Goal: Task Accomplishment & Management: Complete application form

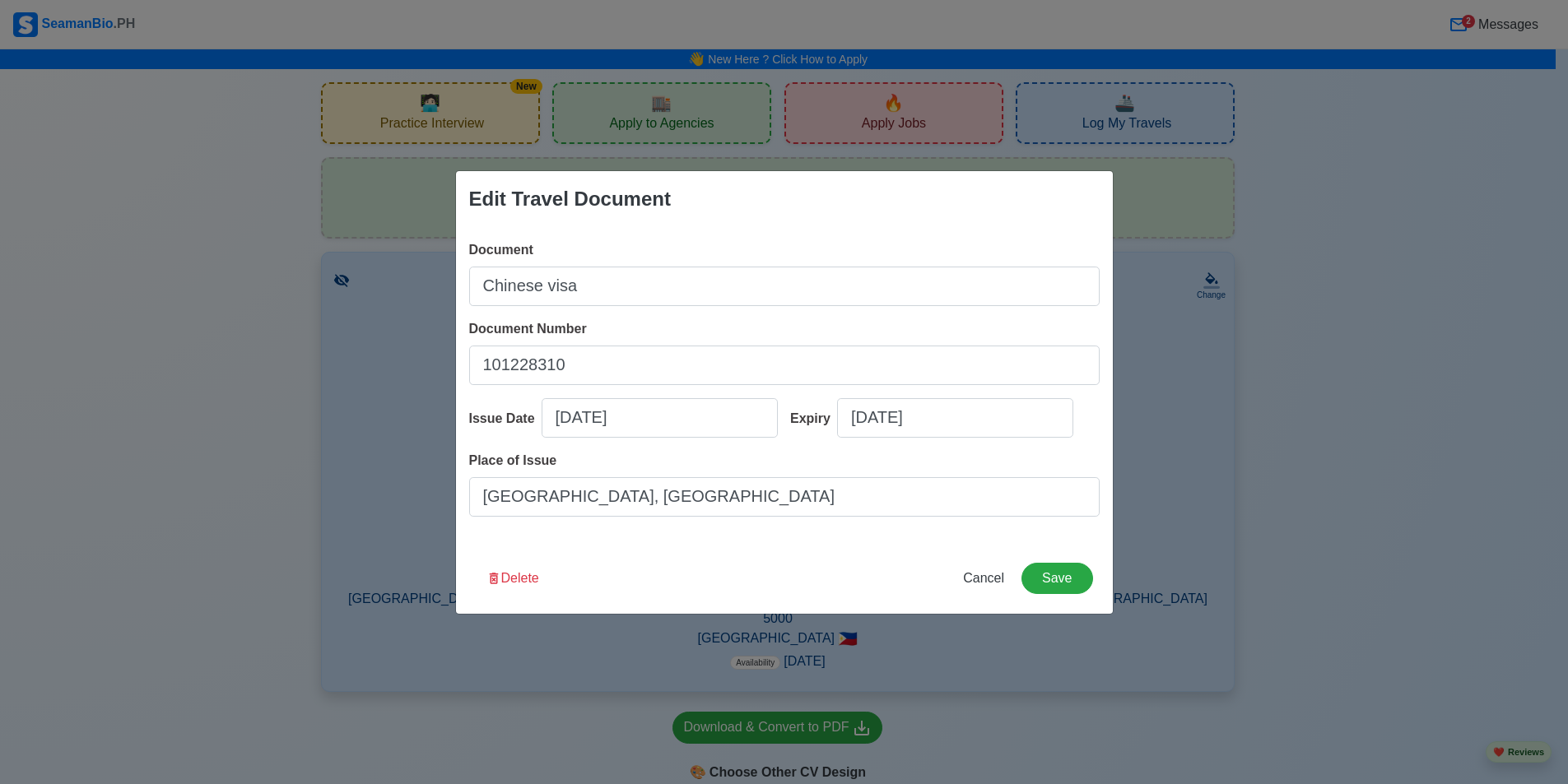
scroll to position [1399, 0]
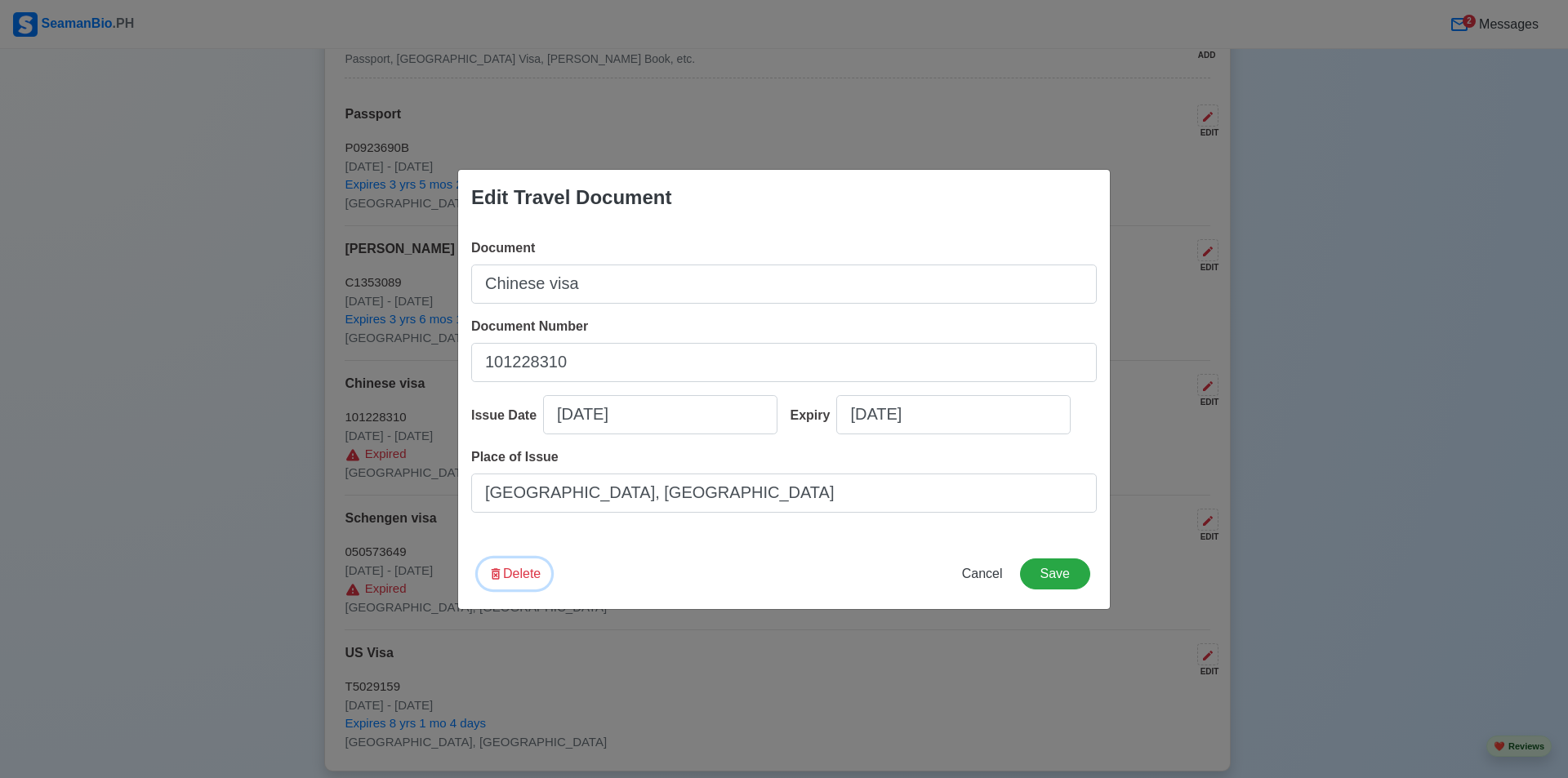
click at [519, 573] on button "Delete" at bounding box center [514, 573] width 74 height 31
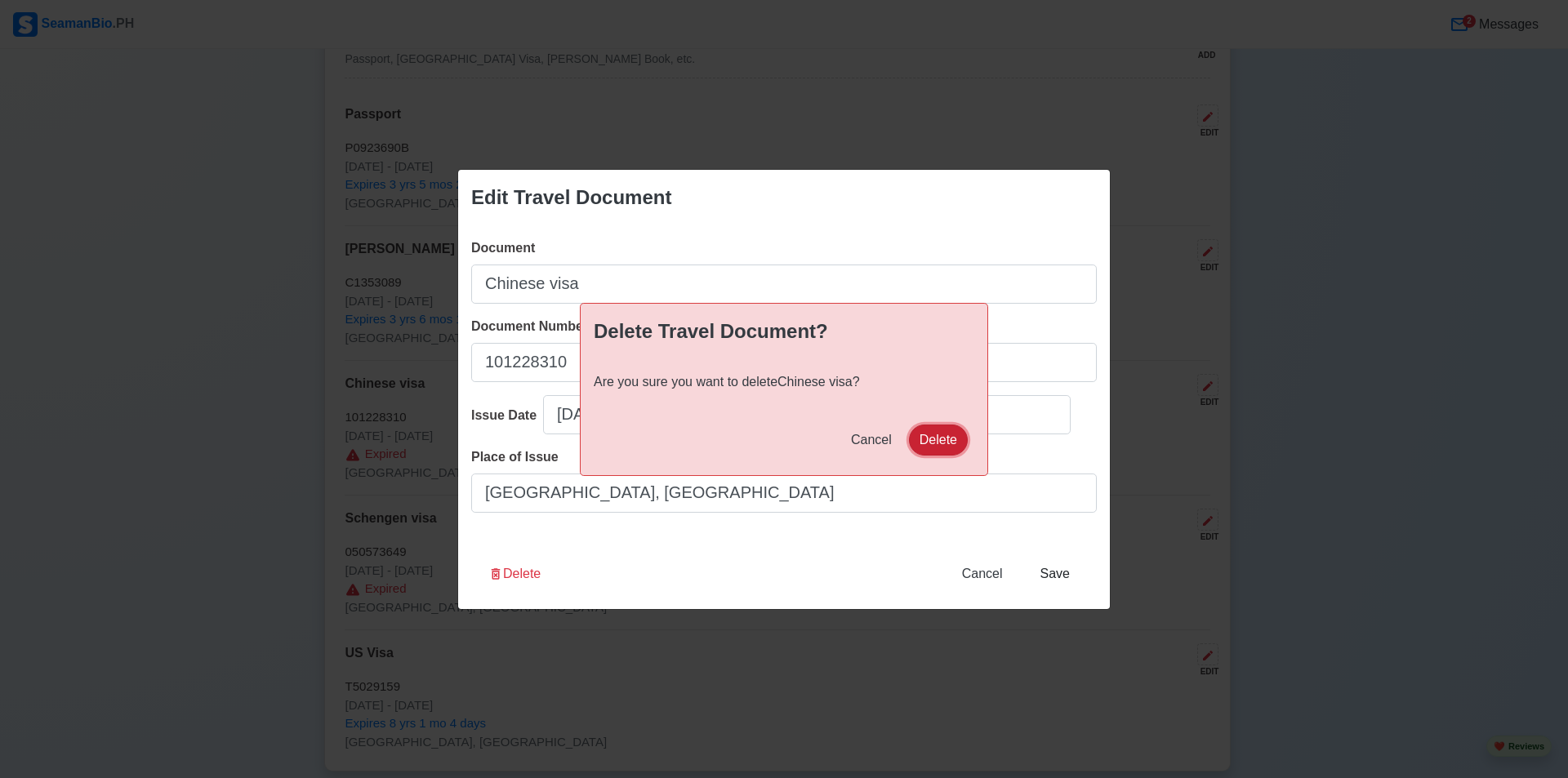
click at [942, 440] on button "Delete" at bounding box center [938, 440] width 59 height 31
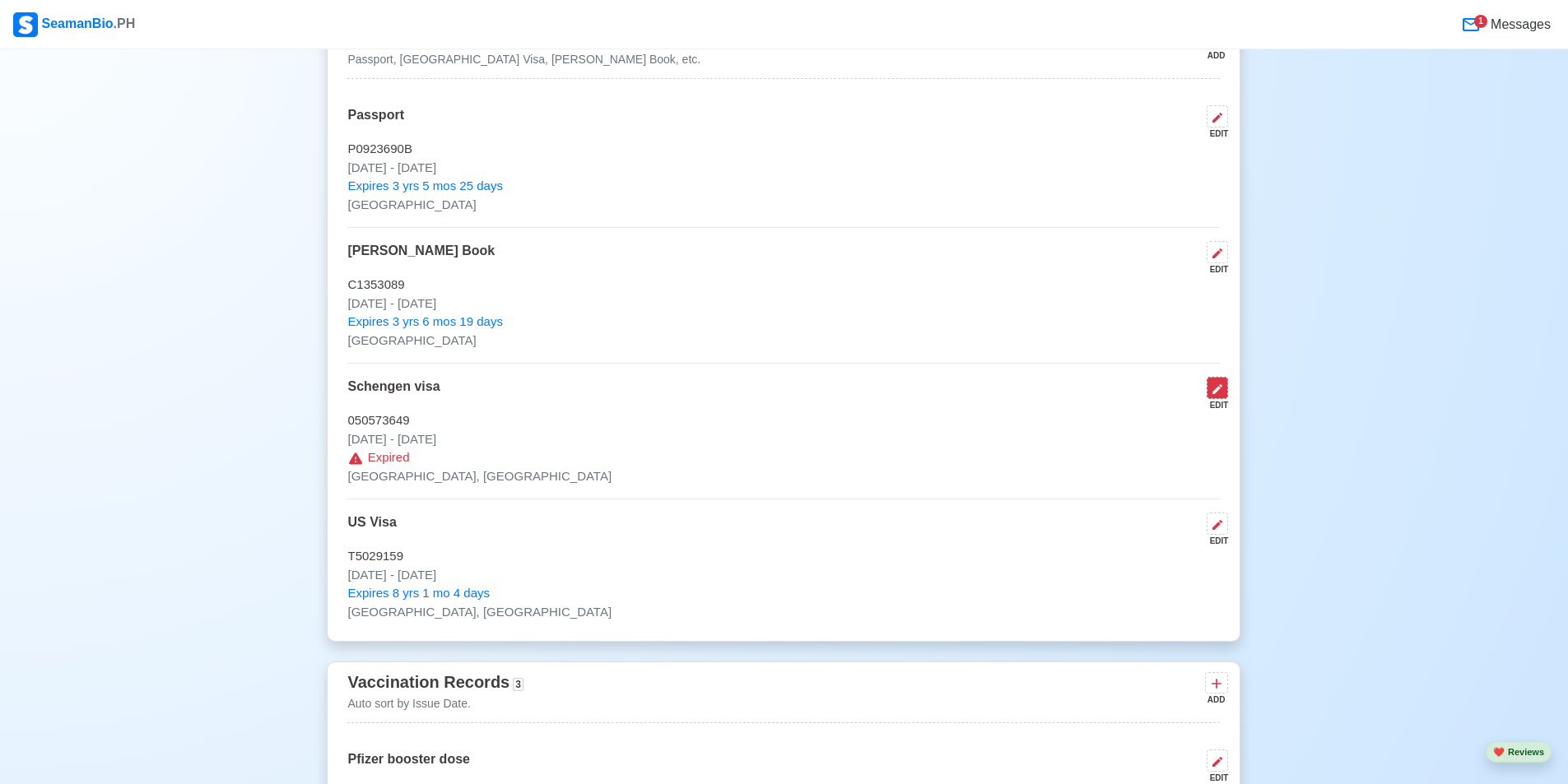
click at [1220, 383] on icon at bounding box center [1217, 389] width 13 height 13
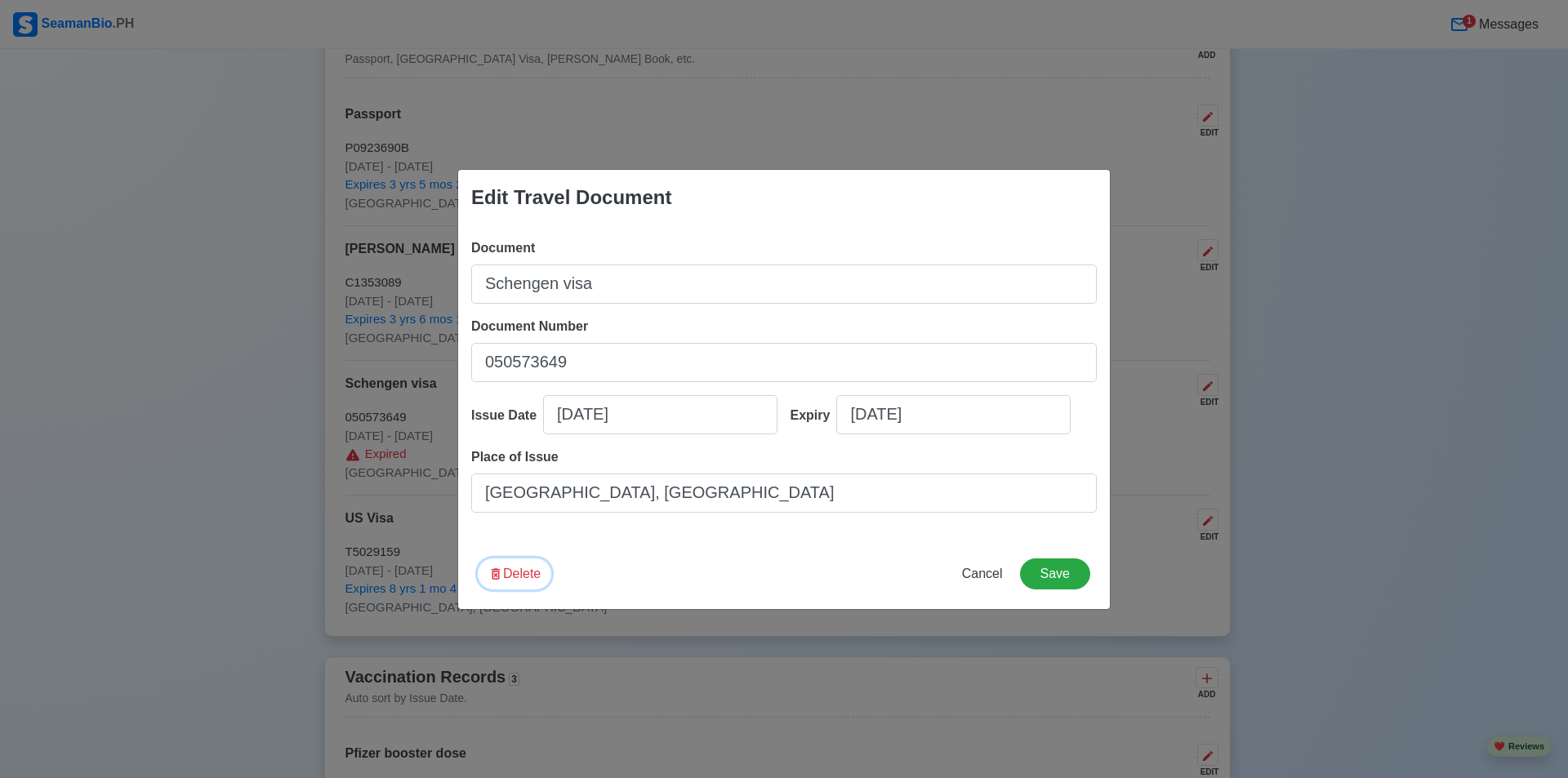
click at [512, 575] on button "Delete" at bounding box center [514, 573] width 74 height 31
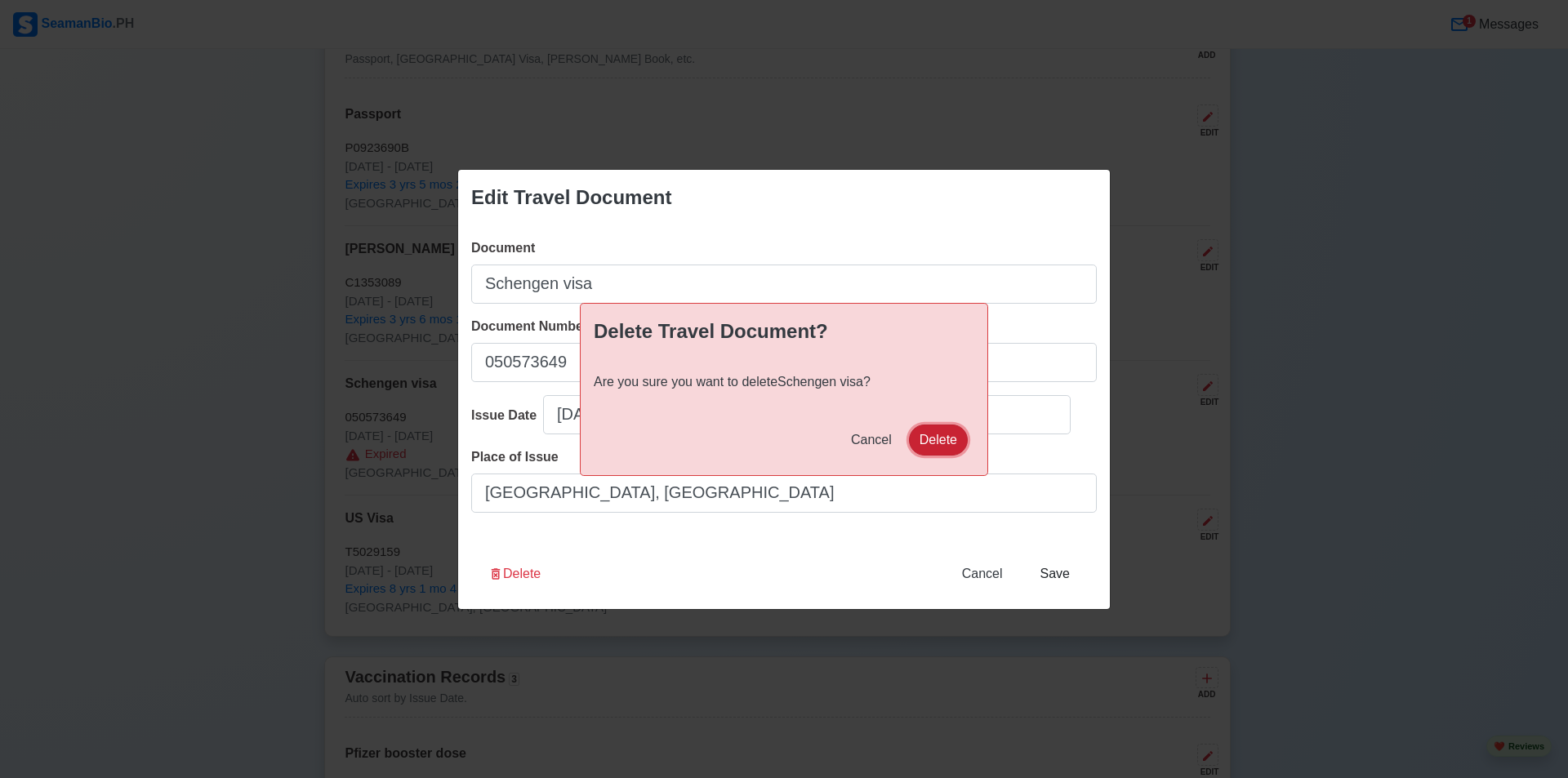
click at [948, 437] on button "Delete" at bounding box center [938, 440] width 59 height 31
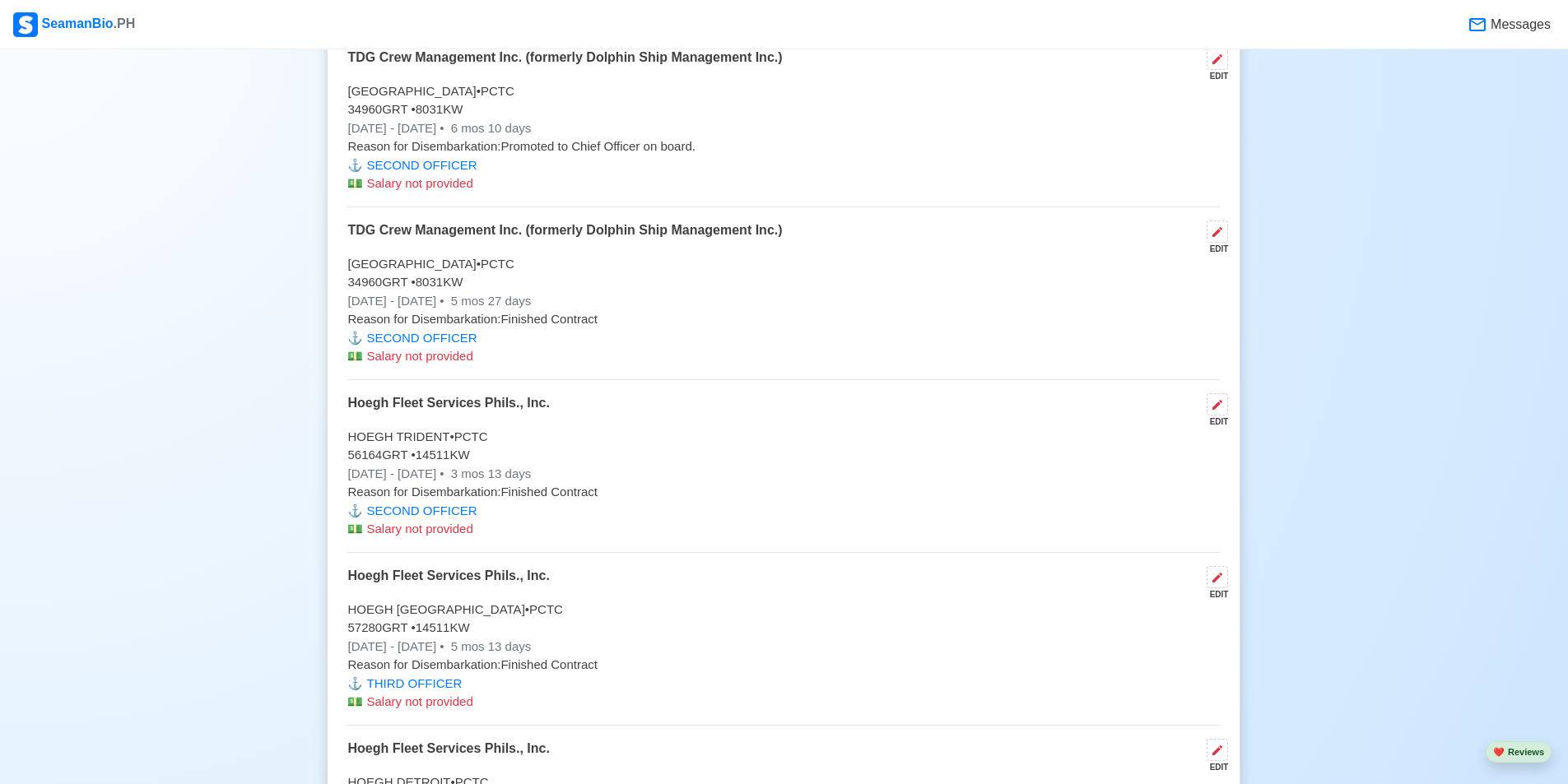
scroll to position [6501, 0]
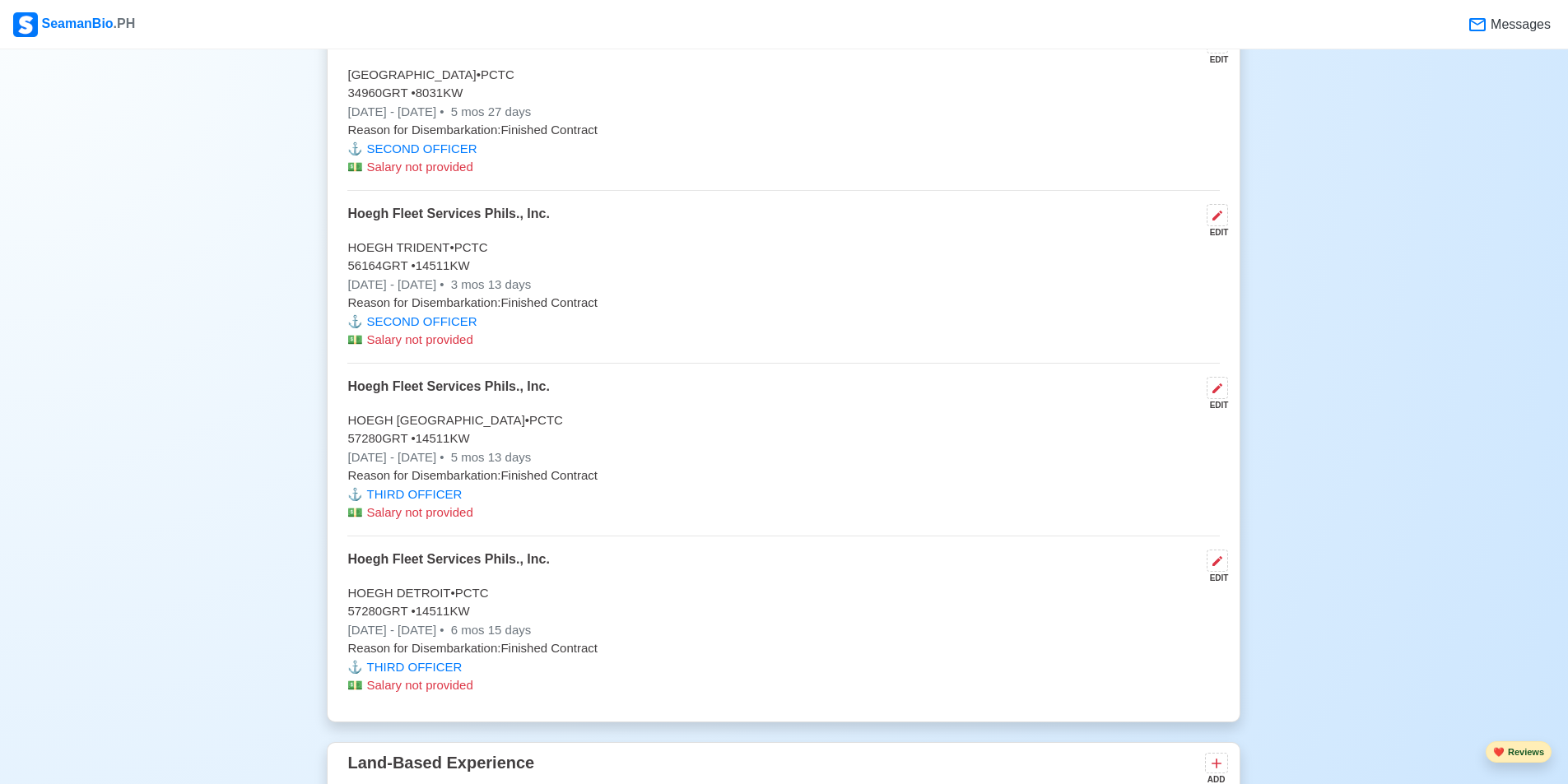
click at [1533, 748] on button "❤️ Reviews" at bounding box center [1518, 752] width 66 height 22
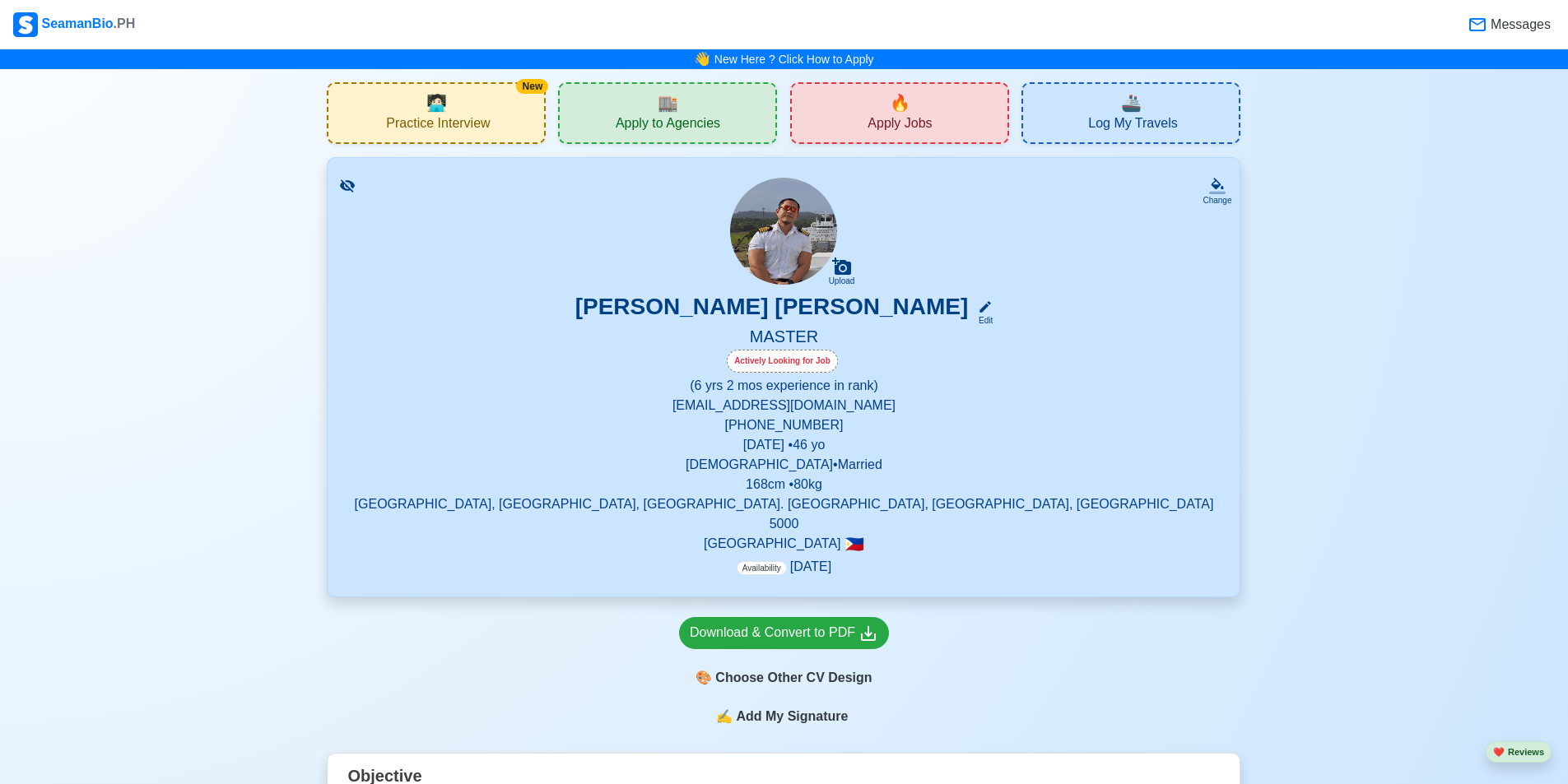
click at [705, 130] on span "Apply to Agencies" at bounding box center [668, 125] width 105 height 20
